Goal: Navigation & Orientation: Find specific page/section

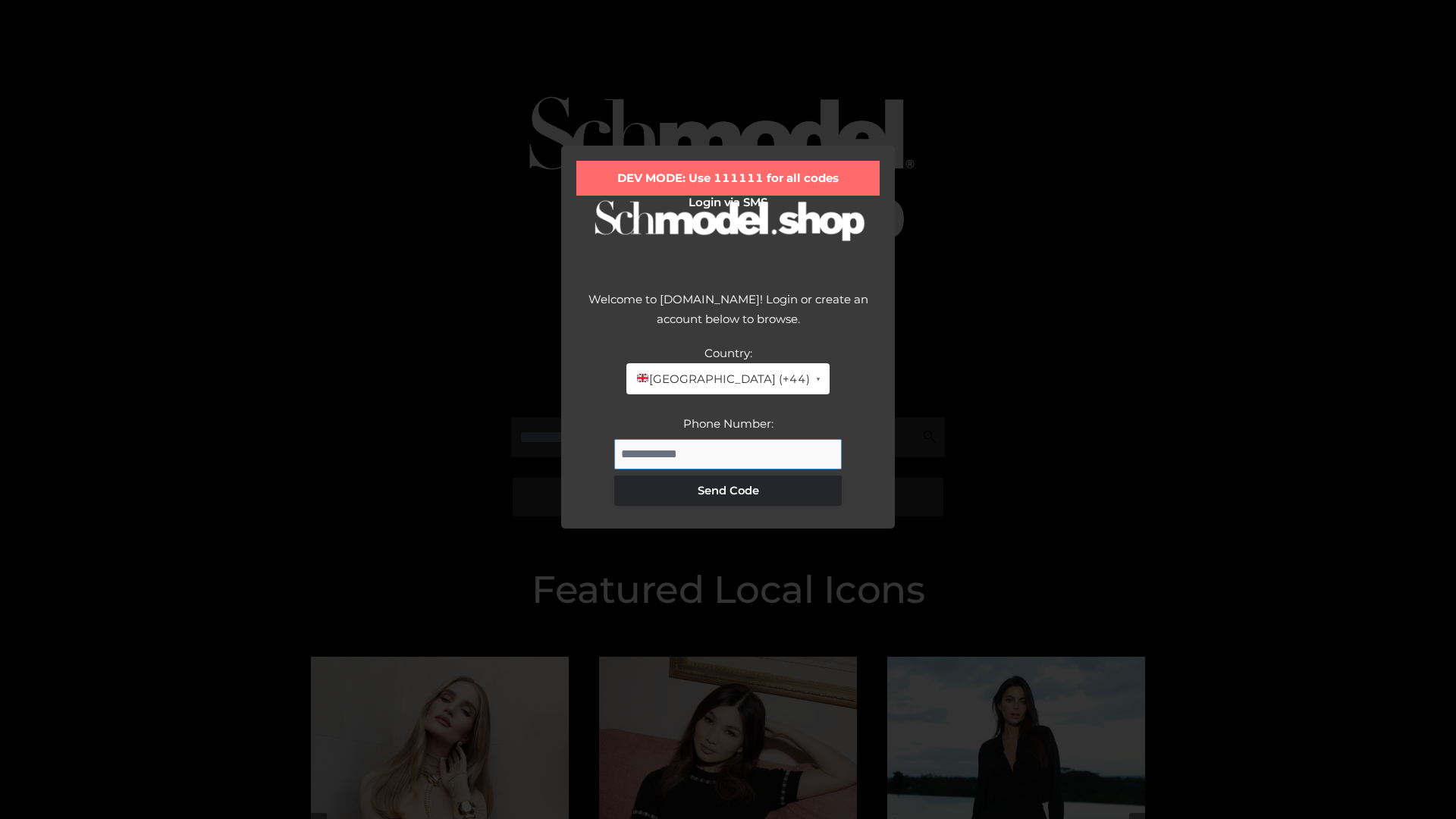
click at [728, 453] on input "Phone Number:" at bounding box center [727, 454] width 227 height 30
type input "**********"
click at [728, 489] on button "Send Code" at bounding box center [727, 490] width 227 height 30
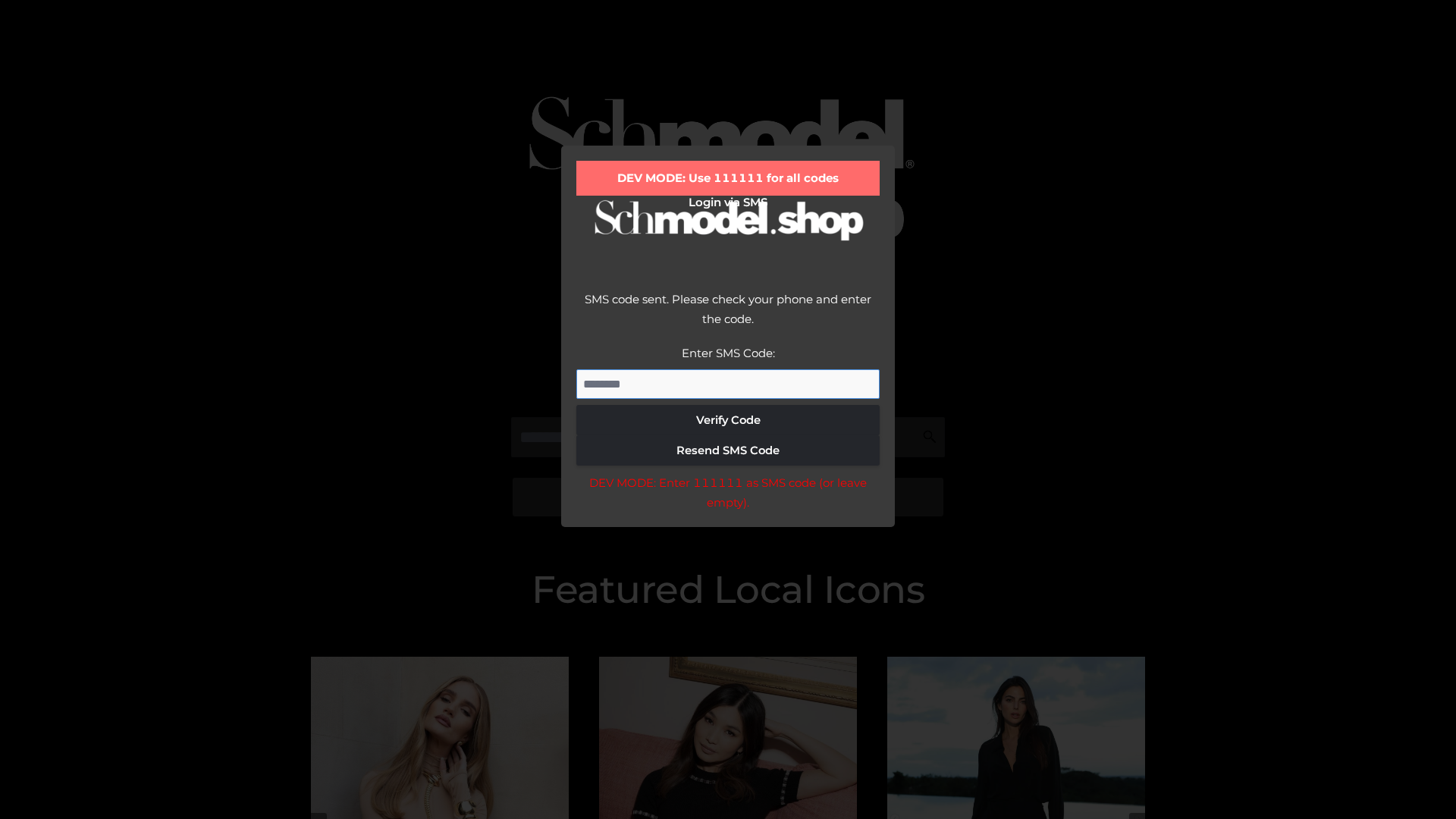
click at [728, 384] on input "Enter SMS Code:" at bounding box center [728, 385] width 304 height 30
type input "******"
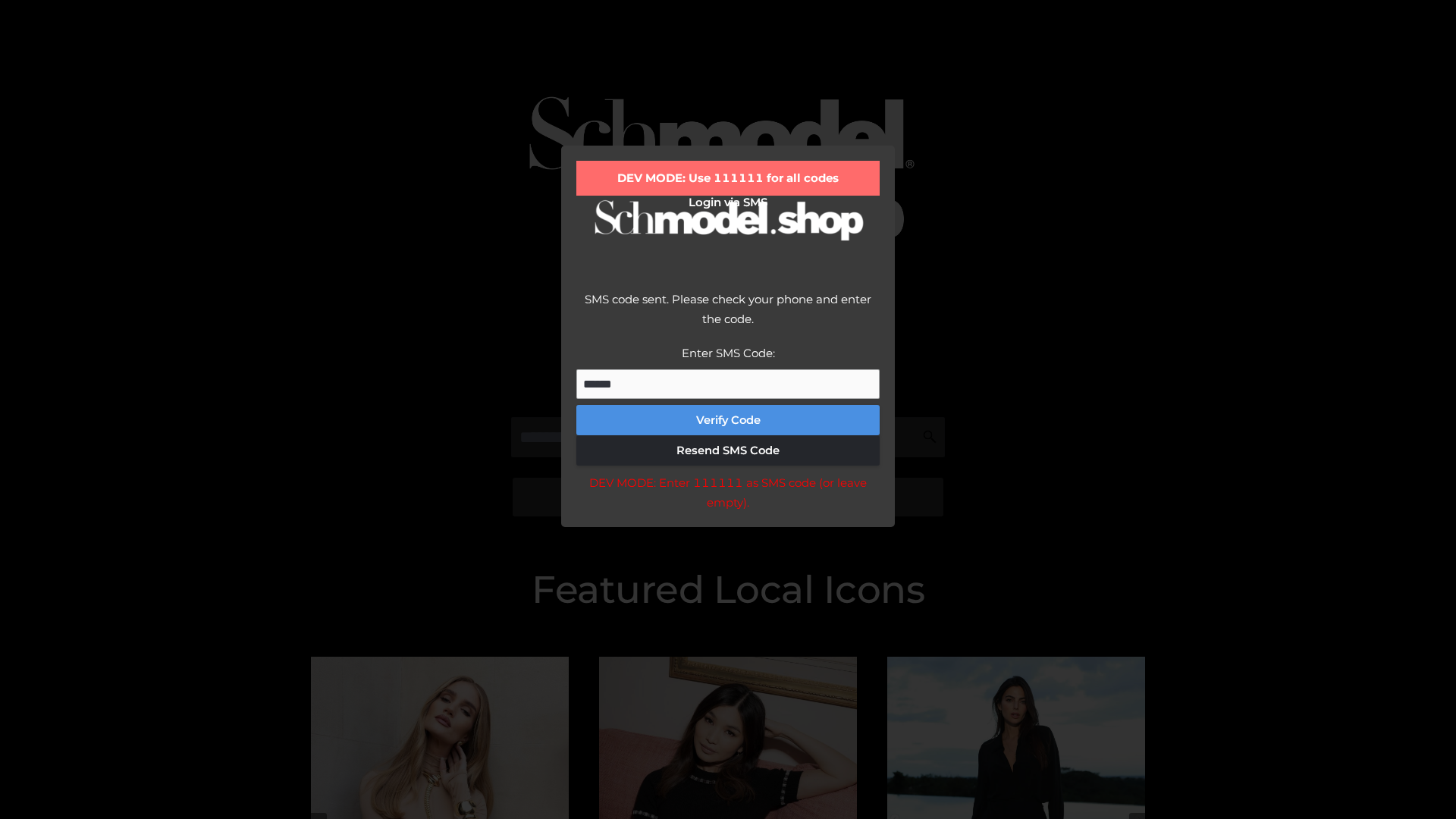
click at [728, 420] on button "Verify Code" at bounding box center [728, 420] width 304 height 30
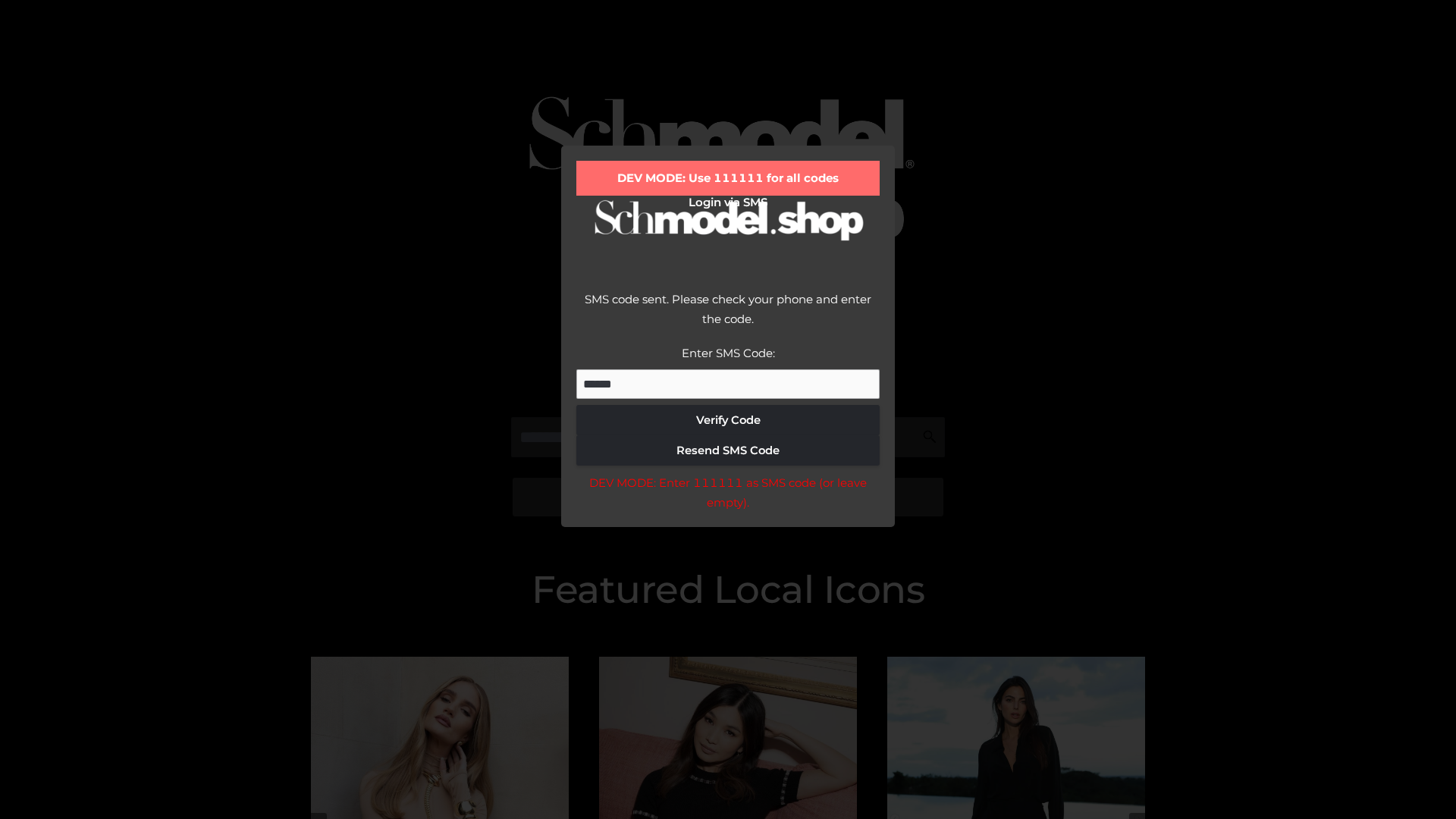
click at [727, 496] on div "DEV MODE: Enter 111111 as SMS code (or leave empty)." at bounding box center [728, 493] width 304 height 39
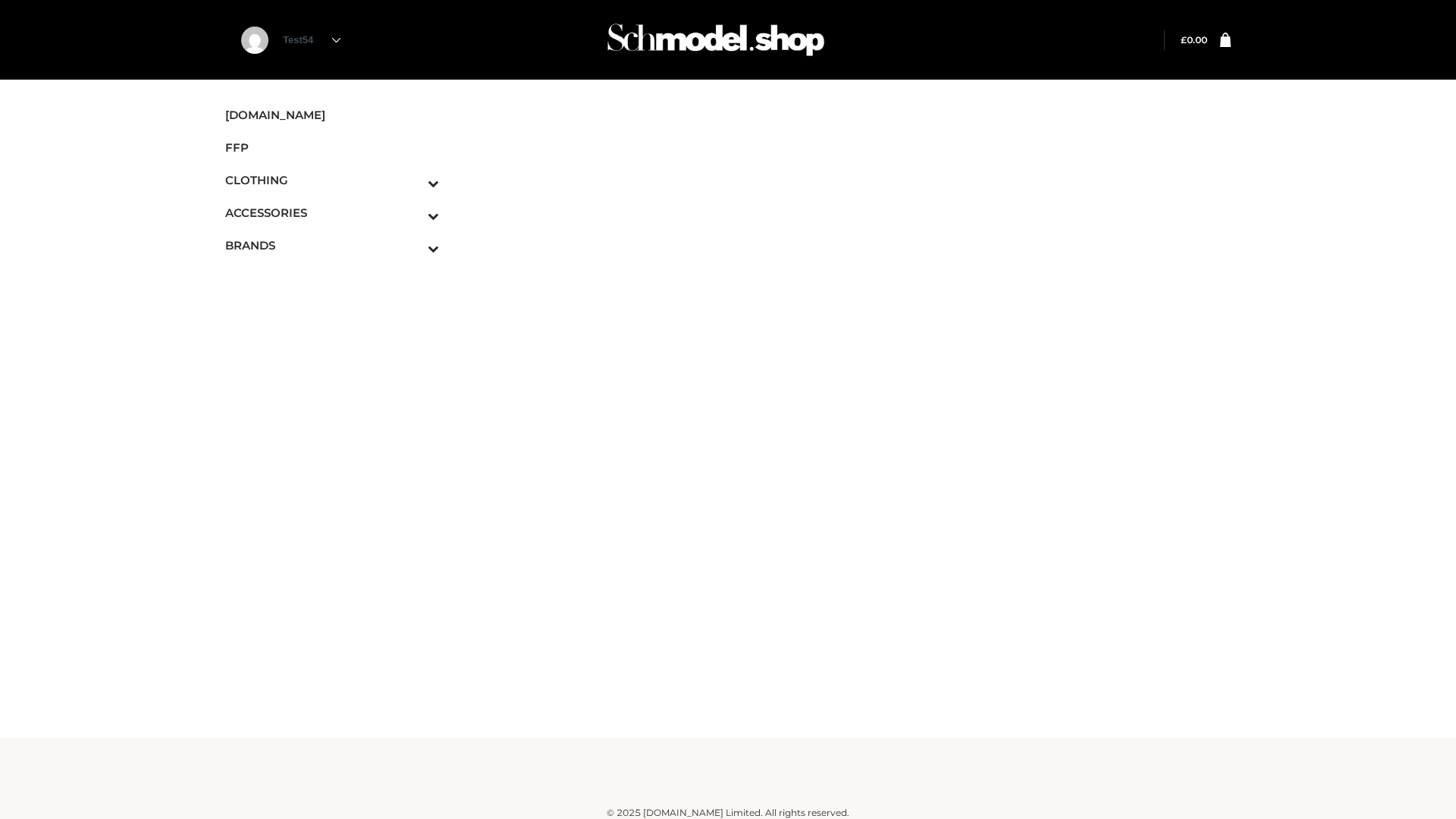
scroll to position [9, 0]
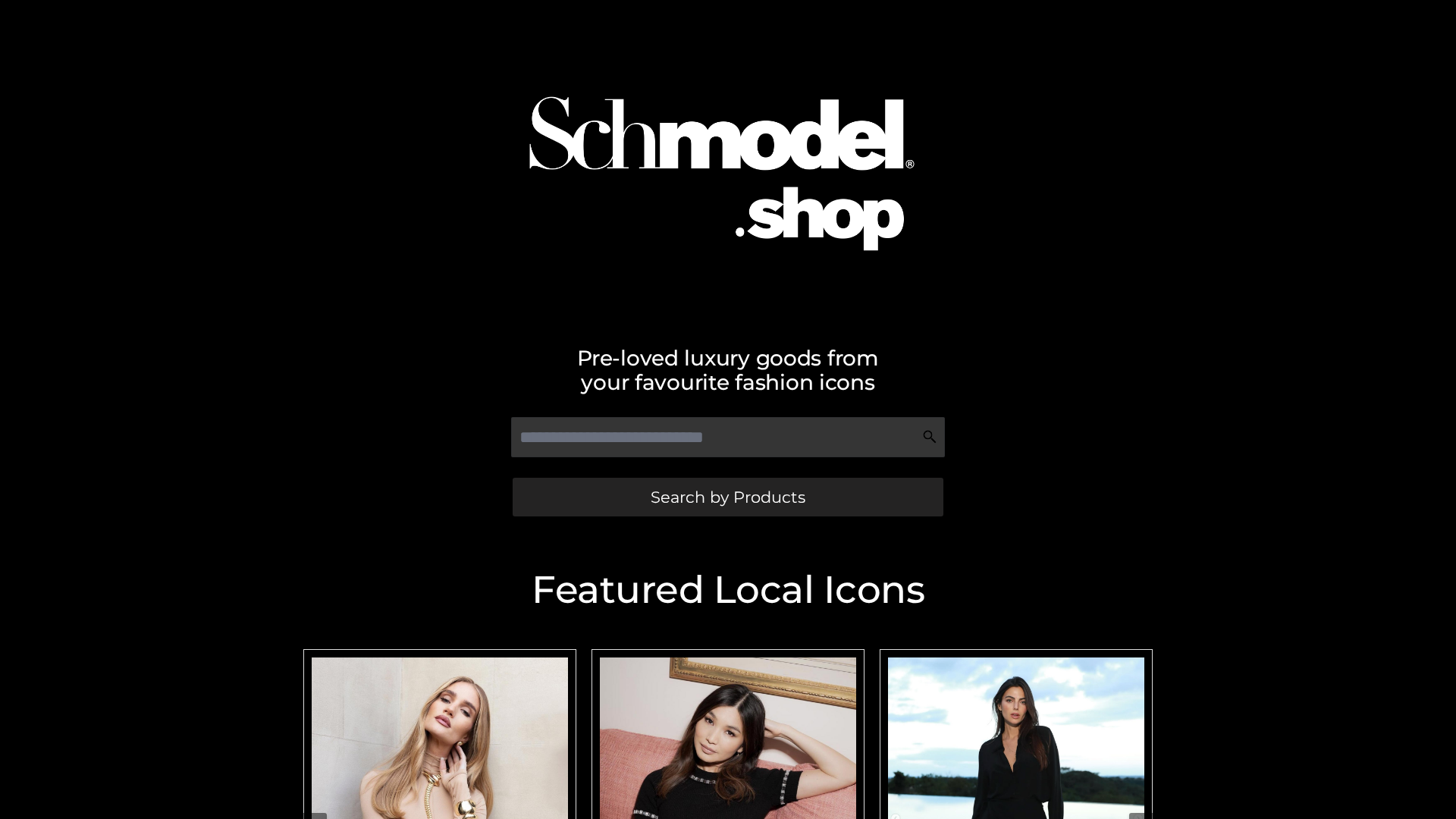
click at [727, 496] on span "Search by Products" at bounding box center [728, 497] width 155 height 16
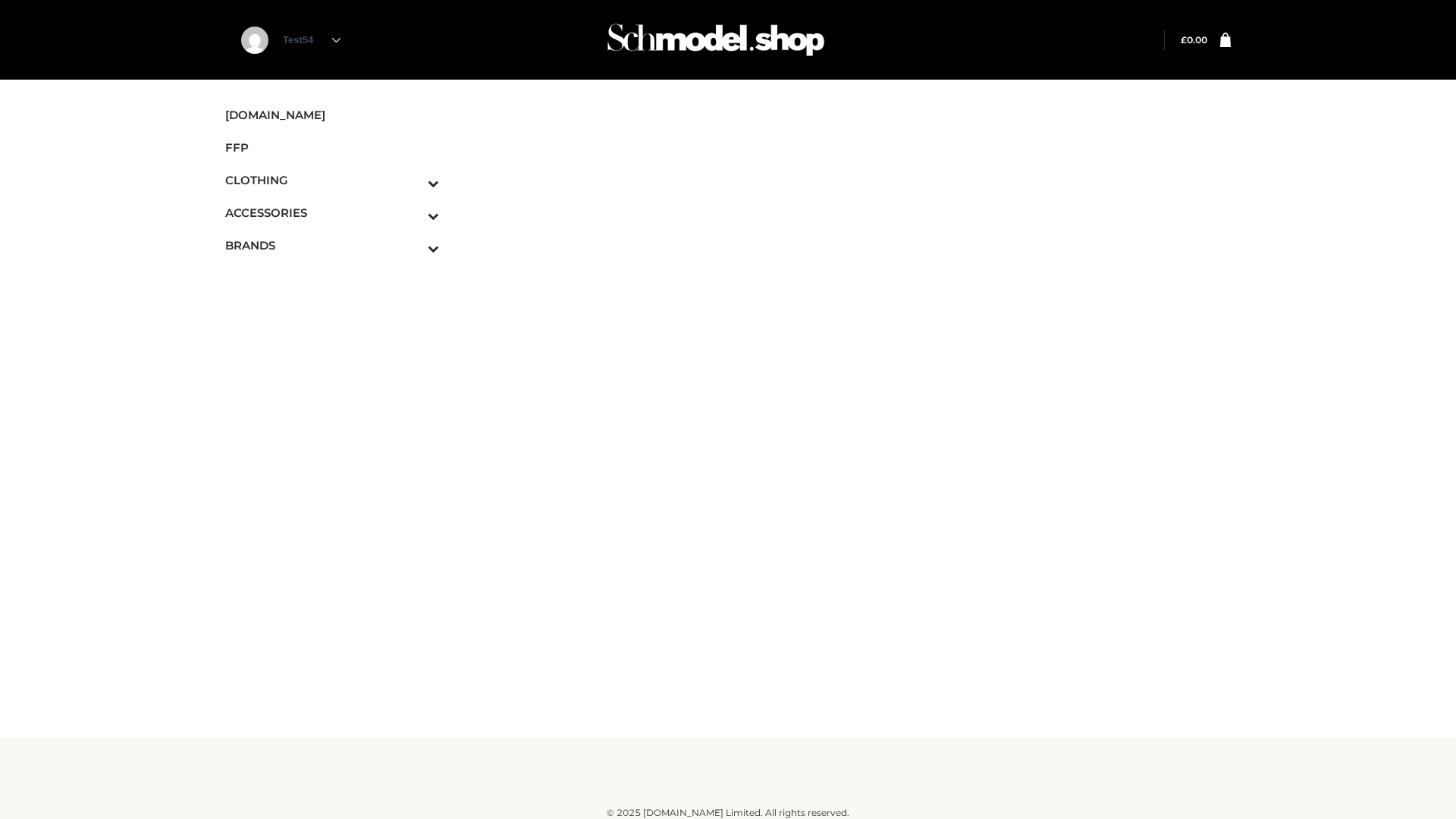
scroll to position [9, 0]
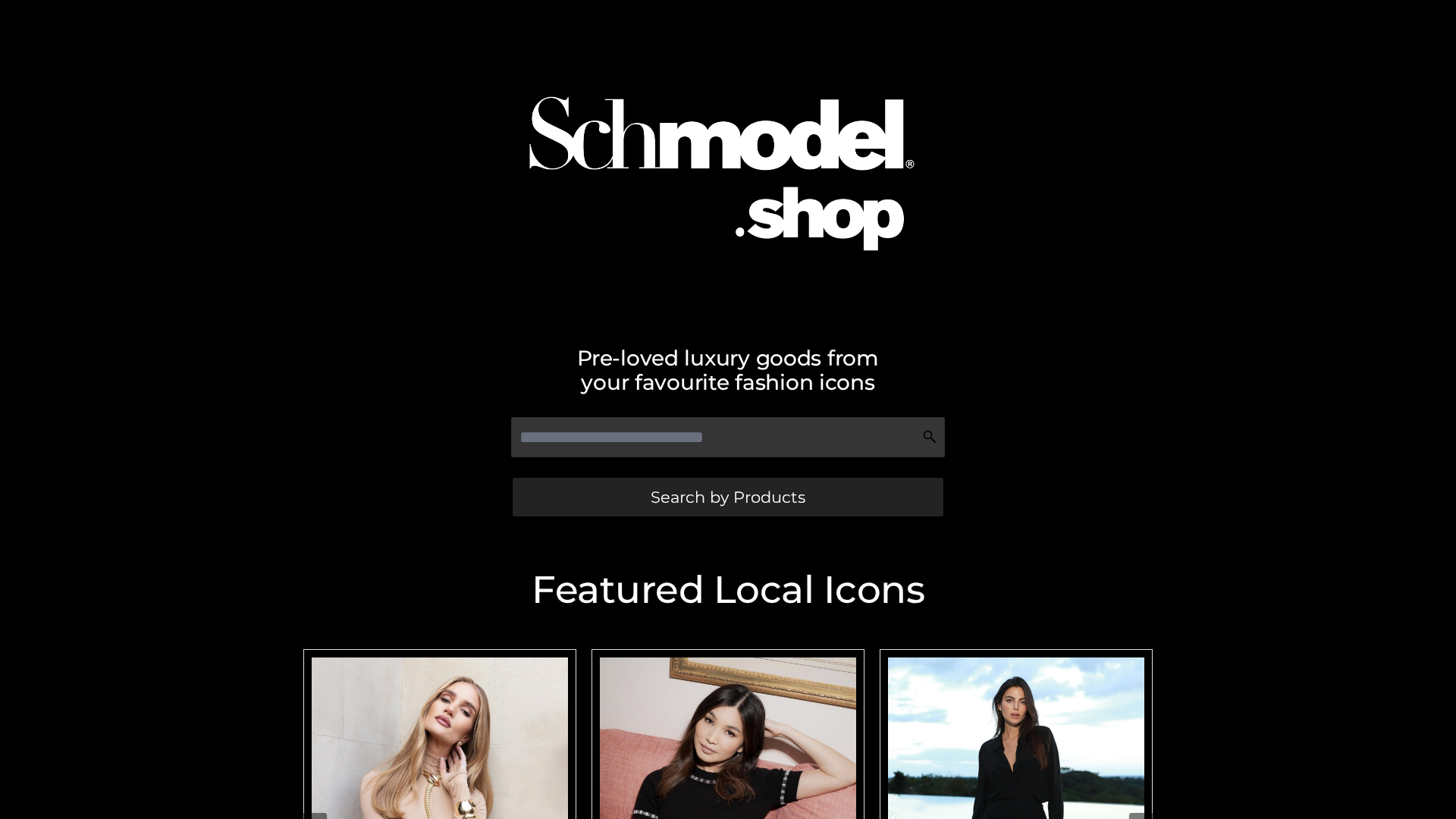
click at [727, 496] on span "Search by Products" at bounding box center [728, 497] width 155 height 16
